Goal: Information Seeking & Learning: Learn about a topic

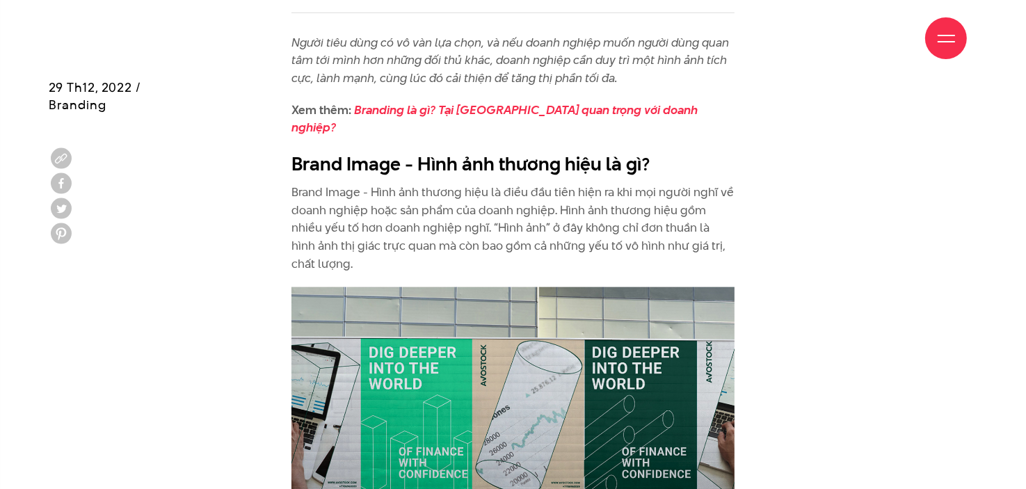
scroll to position [761, 0]
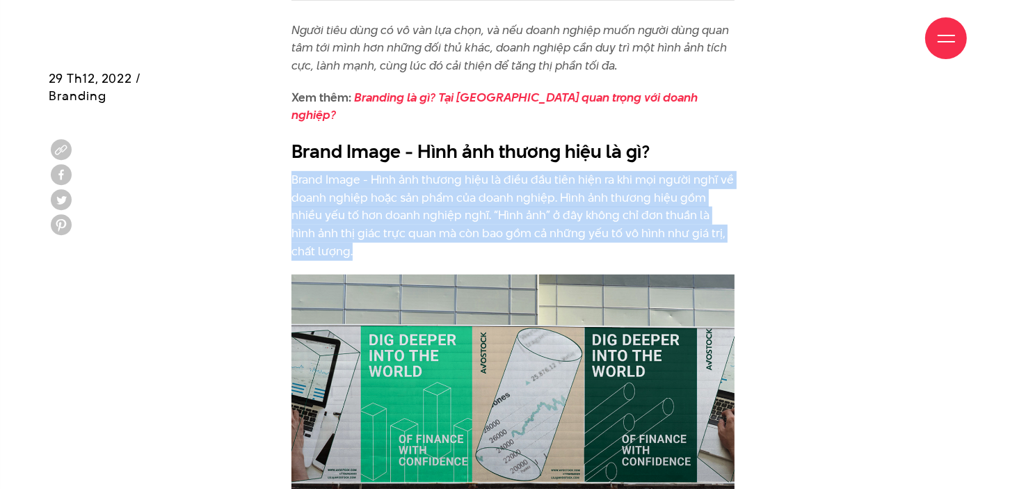
drag, startPoint x: 286, startPoint y: 161, endPoint x: 732, endPoint y: 210, distance: 449.2
copy p "Brand Image - Hình ảnh thương hiệu là điều đầu tiên hiện ra khi mọi người nghĩ …"
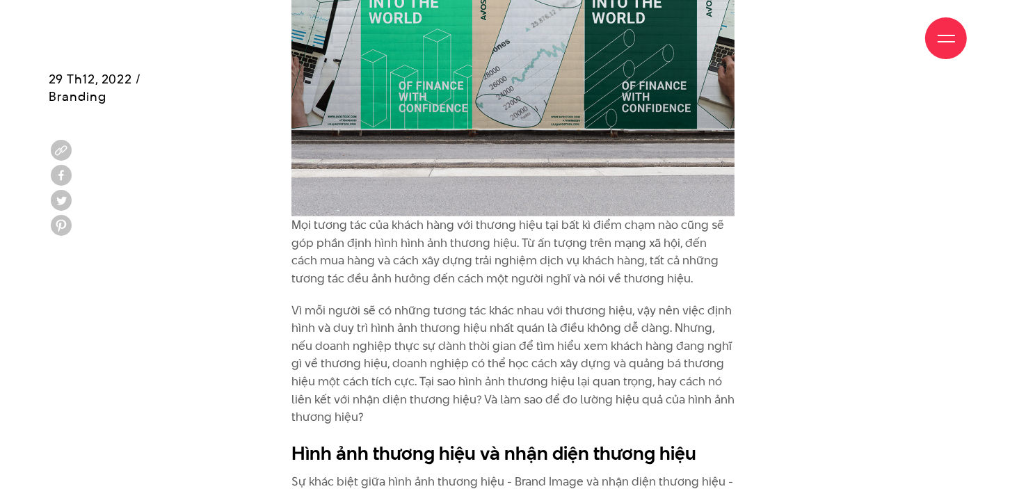
scroll to position [1115, 0]
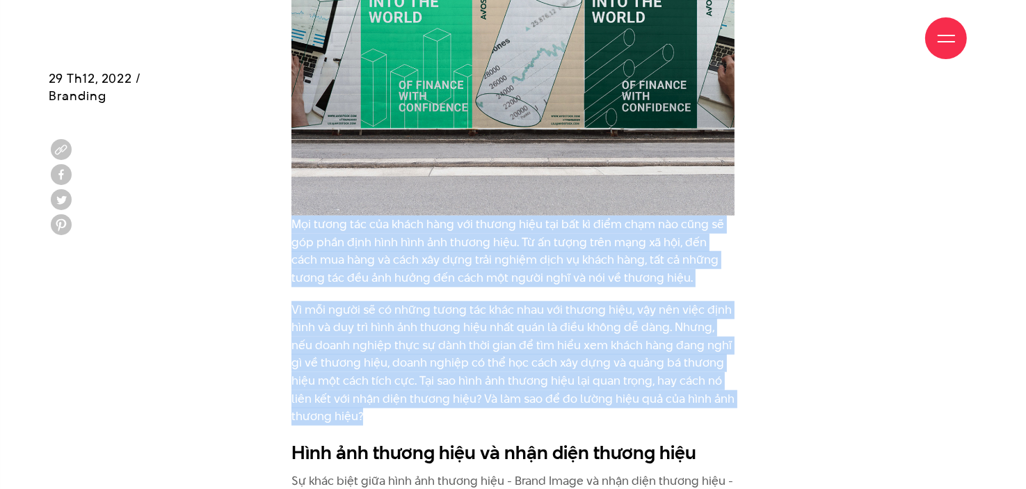
drag, startPoint x: 287, startPoint y: 188, endPoint x: 371, endPoint y: 377, distance: 206.4
copy div "Lor ipsum dol sit ametc adip eli seddoe temp inc utl et dolo magn ali enim ad m…"
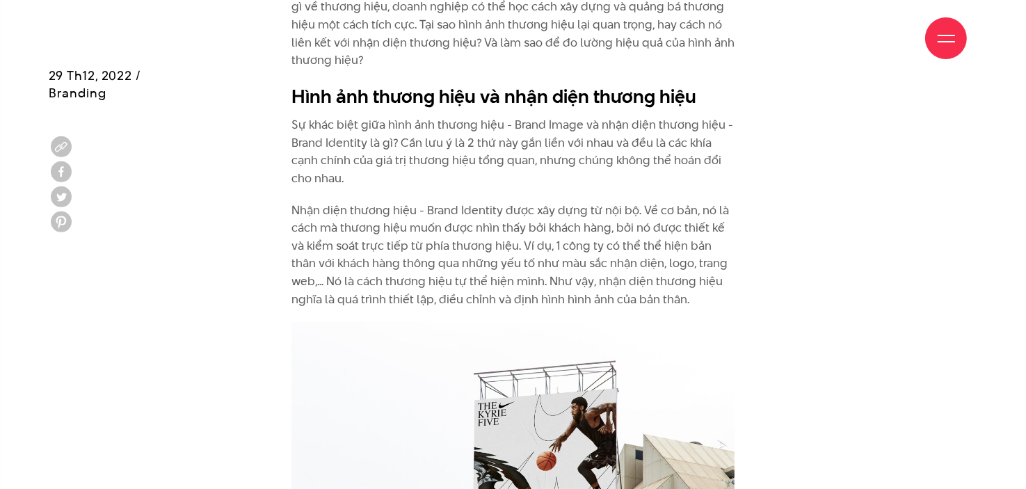
scroll to position [1473, 0]
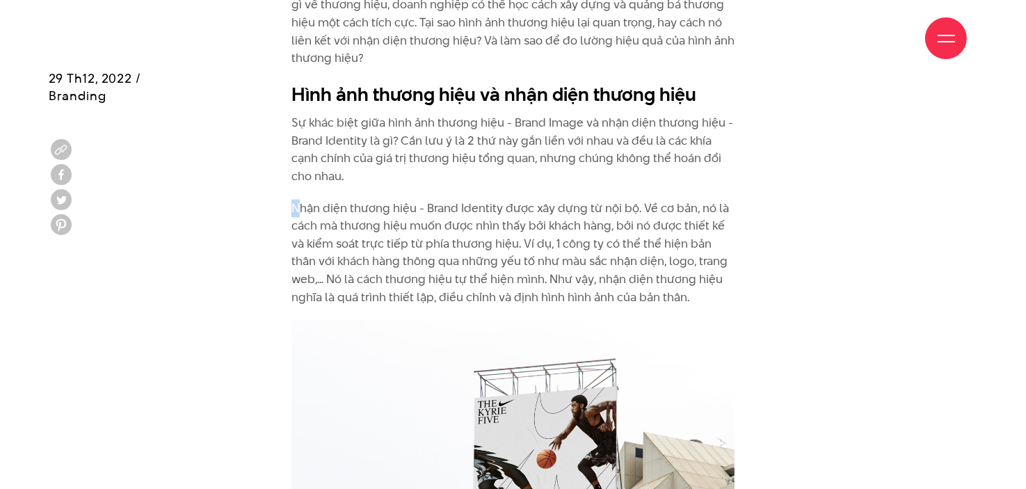
drag, startPoint x: 289, startPoint y: 175, endPoint x: 303, endPoint y: 175, distance: 13.9
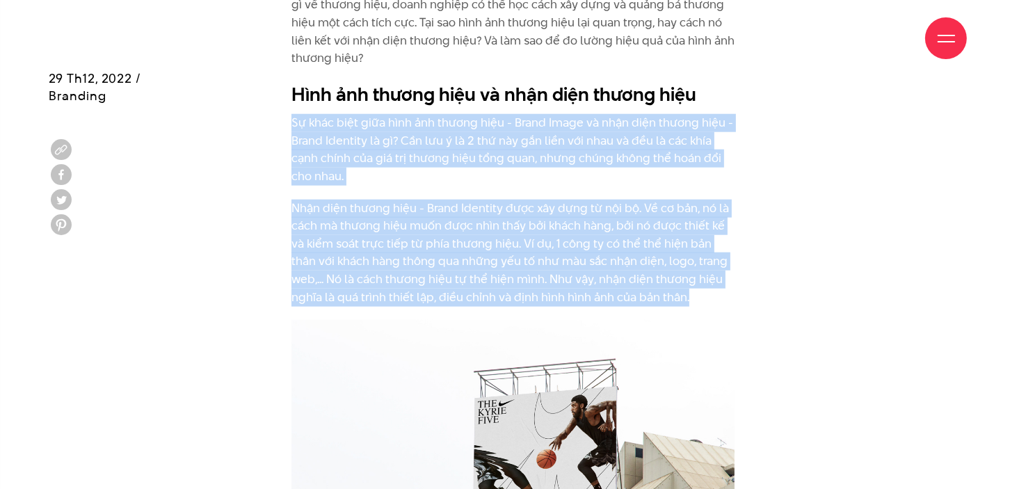
drag, startPoint x: 287, startPoint y: 81, endPoint x: 666, endPoint y: 259, distance: 417.8
click at [666, 259] on p "Nhận diện thương hiệu - Brand Identity được xây dựng từ nội bộ. Về cơ bản, nó l…" at bounding box center [513, 253] width 444 height 107
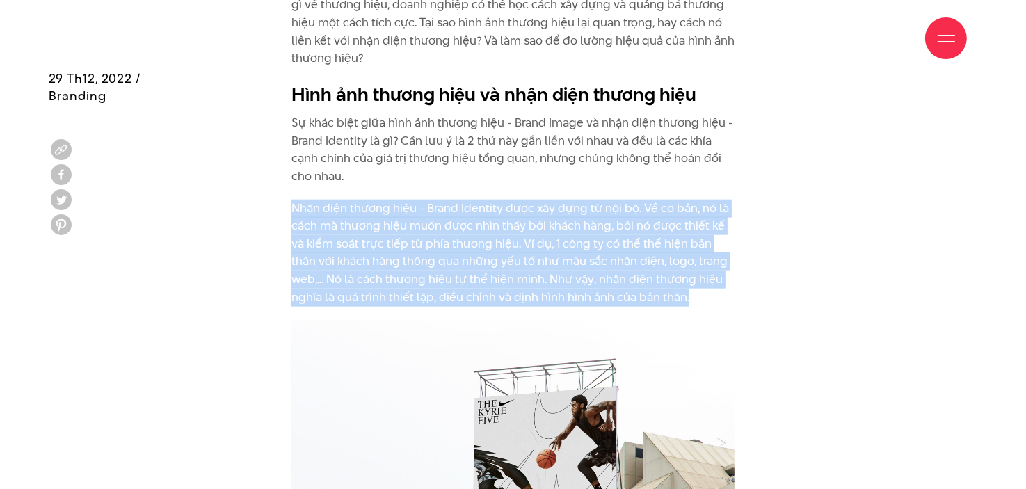
drag, startPoint x: 666, startPoint y: 259, endPoint x: 288, endPoint y: 162, distance: 389.8
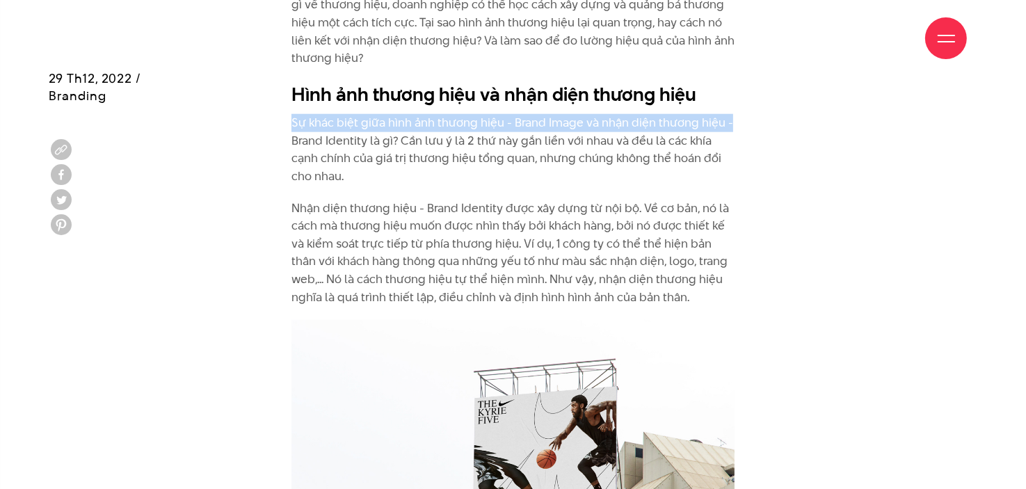
drag, startPoint x: 289, startPoint y: 83, endPoint x: 727, endPoint y: 83, distance: 438.8
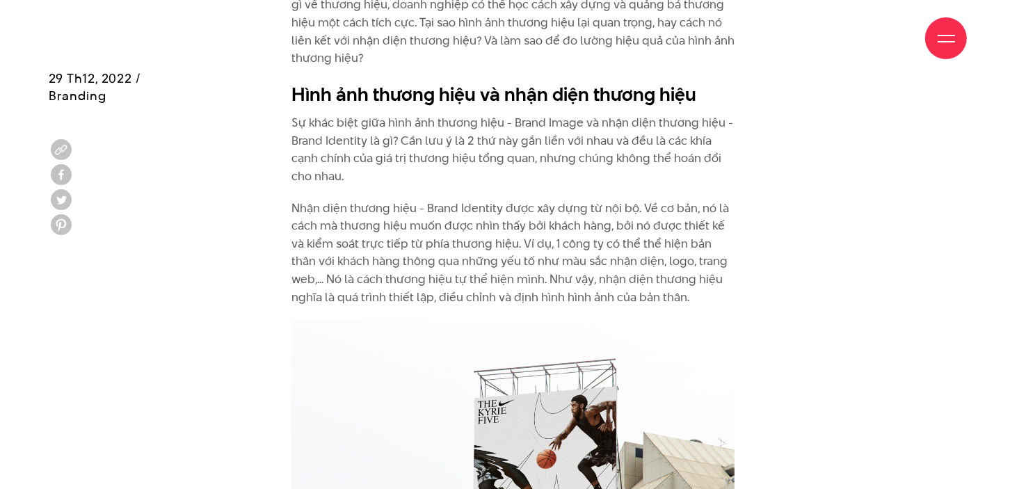
click at [444, 131] on p "Sự khác biệt giữa hình ảnh thương hiệu - Brand Image và nhận diện thương hiệu -…" at bounding box center [513, 149] width 444 height 71
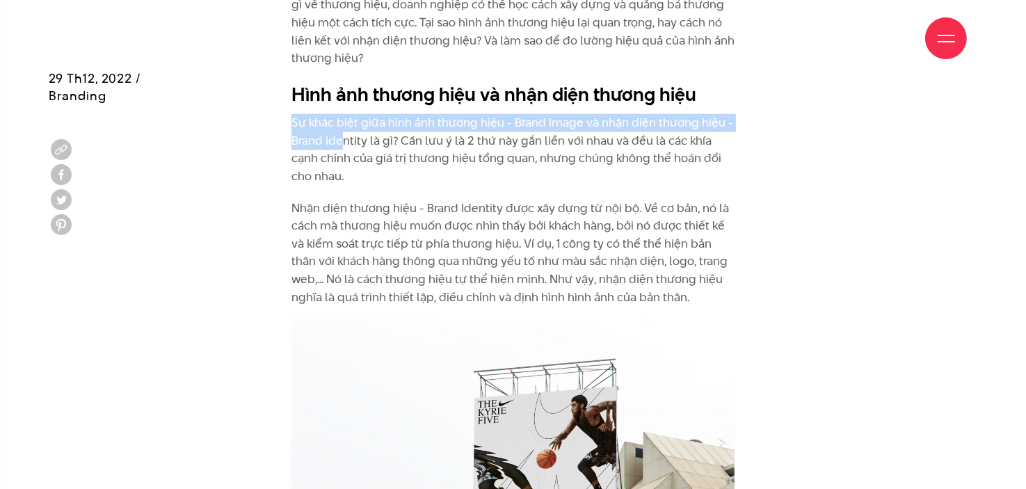
drag, startPoint x: 280, startPoint y: 82, endPoint x: 345, endPoint y: 99, distance: 67.0
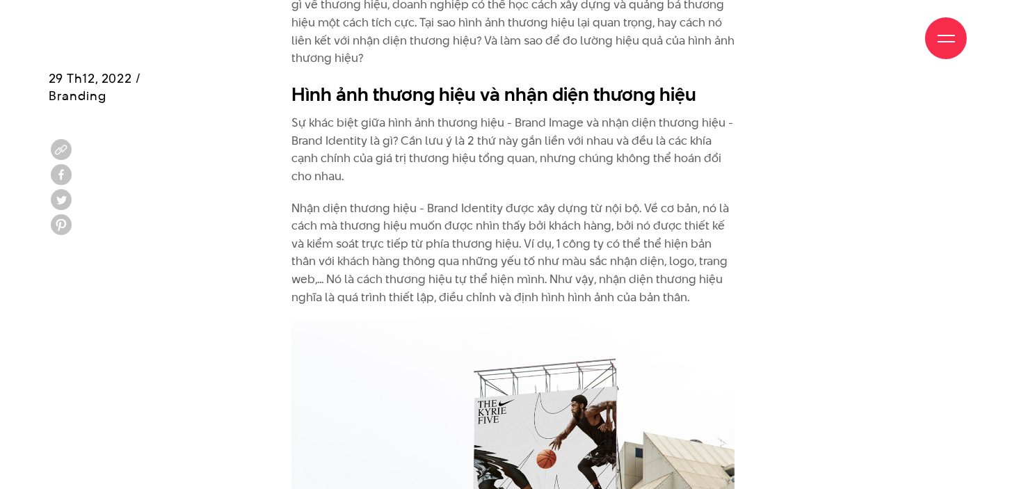
click at [419, 116] on p "Sự khác biệt giữa hình ảnh thương hiệu - Brand Image và nhận diện thương hiệu -…" at bounding box center [513, 149] width 444 height 71
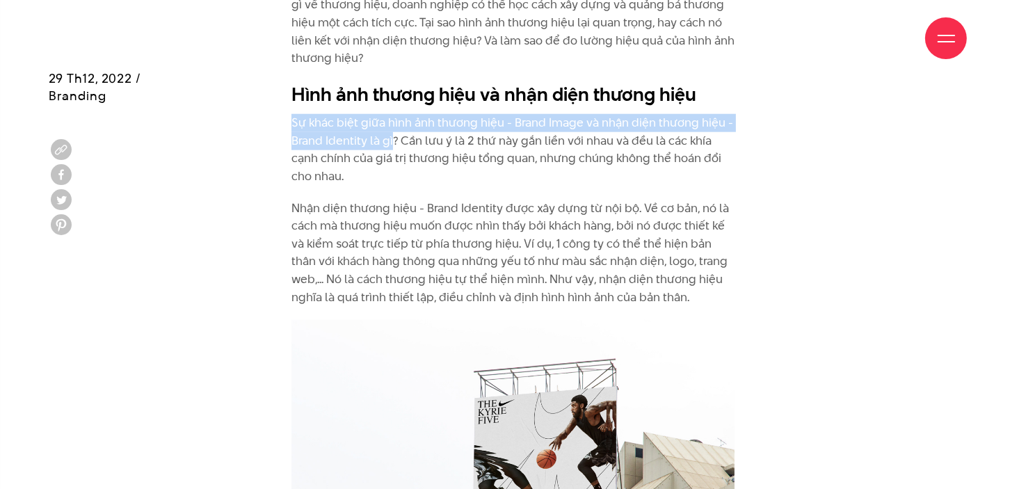
drag, startPoint x: 292, startPoint y: 84, endPoint x: 392, endPoint y: 108, distance: 102.2
click at [392, 114] on p "Sự khác biệt giữa hình ảnh thương hiệu - Brand Image và nhận diện thương hiệu -…" at bounding box center [513, 149] width 444 height 71
copy p "Sự khác biệt giữa hình ảnh thương hiệu - Brand Image và nhận diện thương hiệu -…"
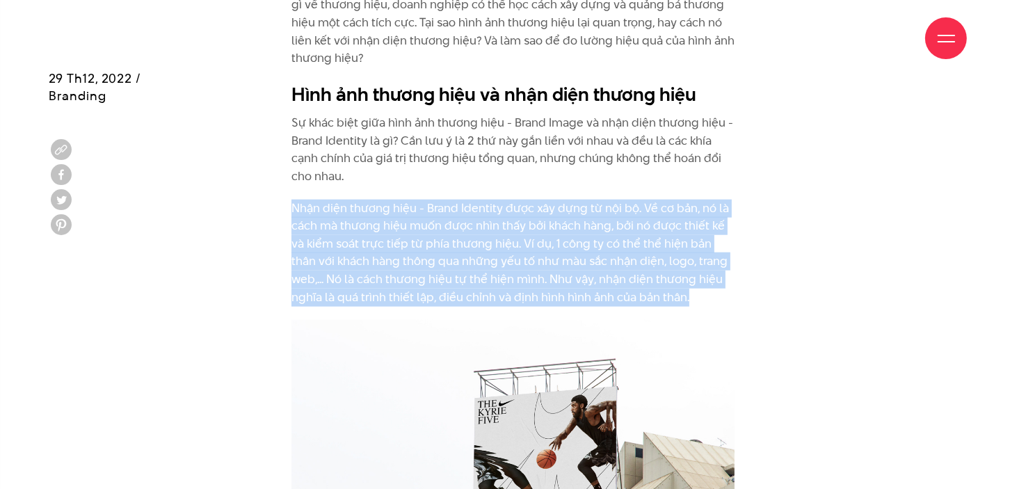
drag, startPoint x: 292, startPoint y: 172, endPoint x: 669, endPoint y: 262, distance: 387.6
click at [669, 262] on p "Nhận diện thương hiệu - Brand Identity được xây dựng từ nội bộ. Về cơ bản, nó l…" at bounding box center [513, 253] width 444 height 107
copy p "Nhận diện thương hiệu - Brand Identity được xây dựng từ nội bộ. Về cơ bản, nó l…"
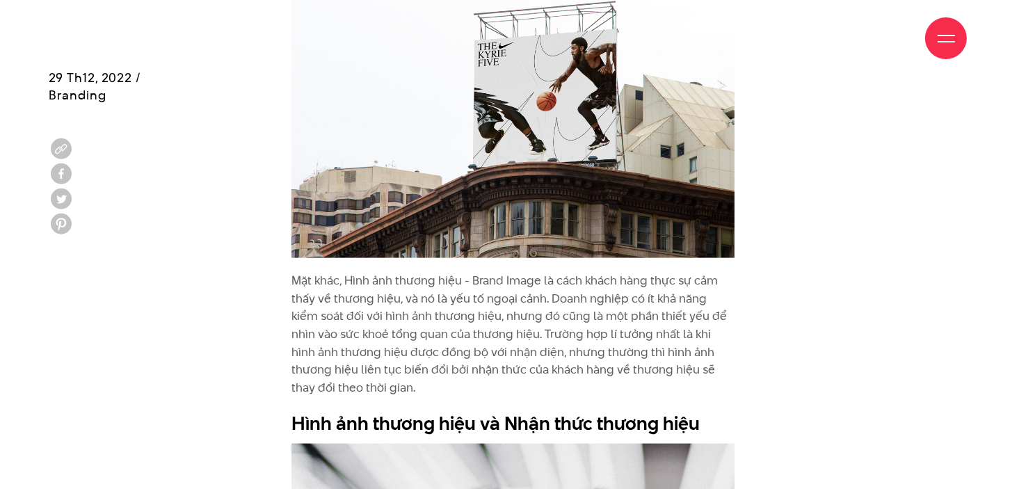
scroll to position [1832, 0]
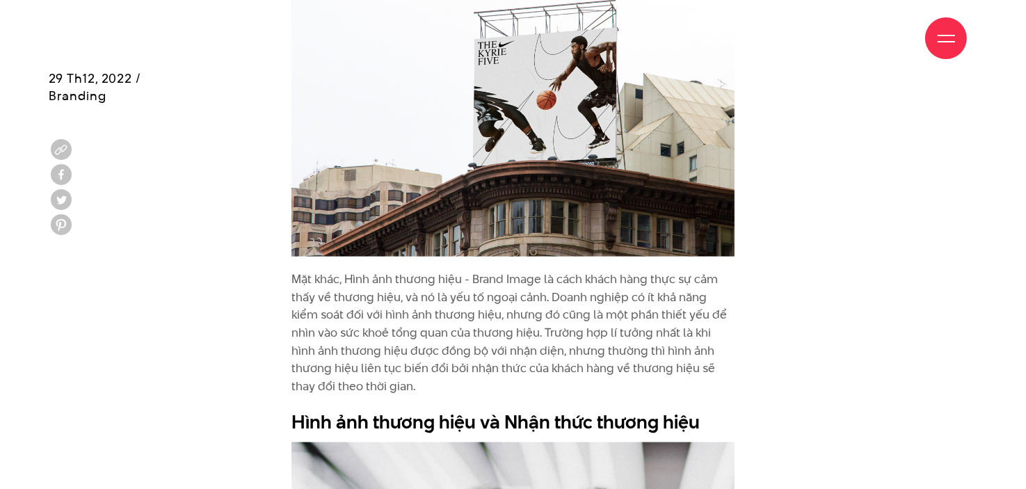
drag, startPoint x: 286, startPoint y: 241, endPoint x: 353, endPoint y: 355, distance: 132.8
copy p "Mặt khác, Hình ảnh thương hiệu - Brand Image là cách khách hàng thực sự cảm thấ…"
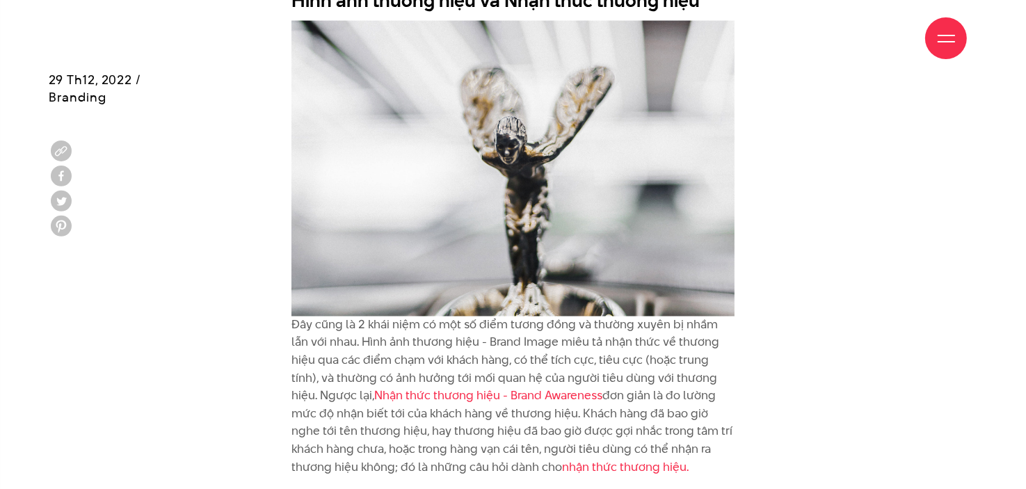
scroll to position [2255, 0]
